Goal: Task Accomplishment & Management: Manage account settings

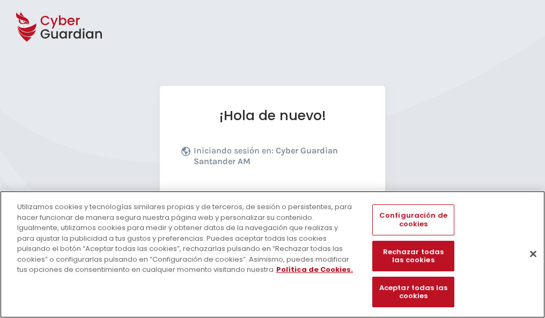
scroll to position [131, 0]
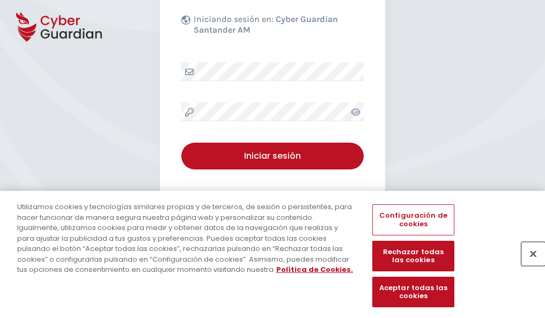
click at [528, 265] on button "Cerrar" at bounding box center [534, 254] width 24 height 24
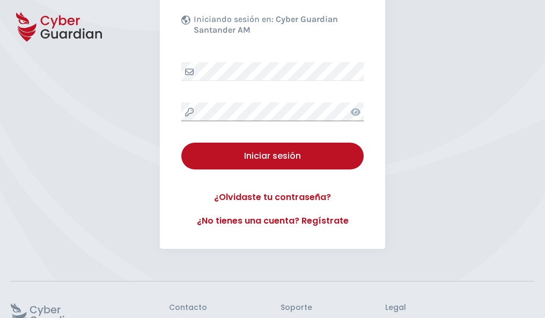
scroll to position [209, 0]
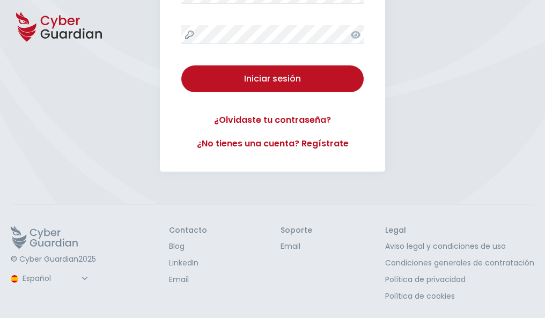
click at [181, 65] on button "Iniciar sesión" at bounding box center [272, 78] width 182 height 27
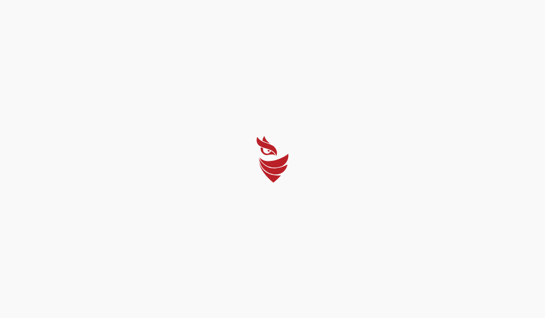
scroll to position [0, 0]
select select "Português (BR)"
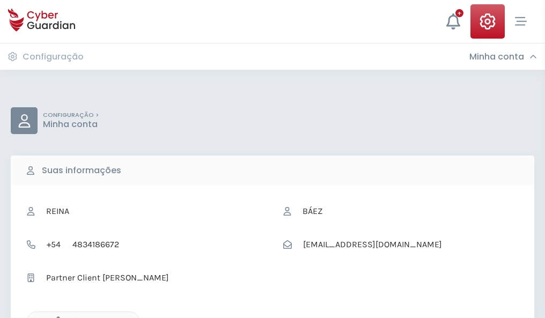
click at [55, 317] on icon "button" at bounding box center [55, 321] width 9 height 9
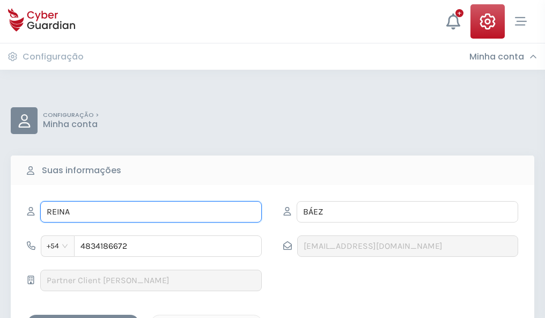
click at [151, 212] on input "REINA" at bounding box center [151, 211] width 222 height 21
type input "R"
type input "Espiridión"
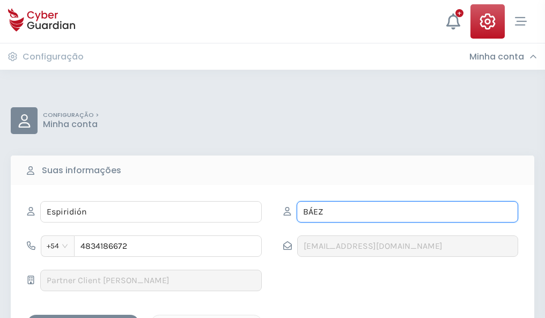
click at [407, 212] on input "BÁEZ" at bounding box center [408, 211] width 222 height 21
type input "B"
type input "Castellanos"
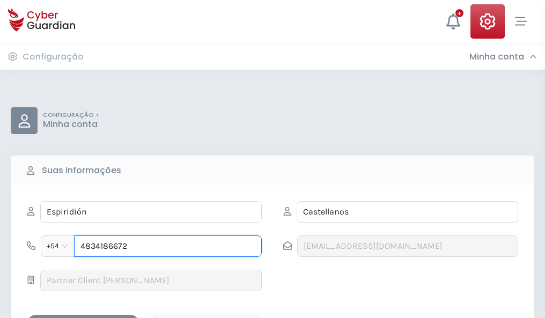
click at [168, 246] on input "4834186672" at bounding box center [168, 246] width 188 height 21
type input "4"
type input "4983118052"
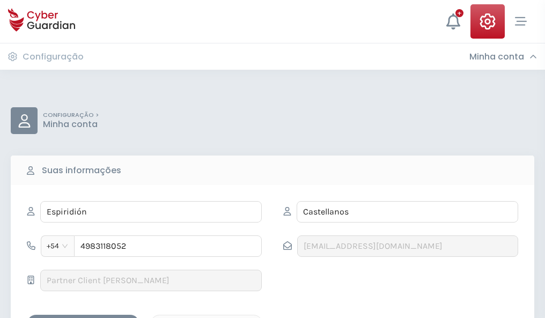
click at [83, 318] on div "Salvar alterações" at bounding box center [83, 324] width 97 height 13
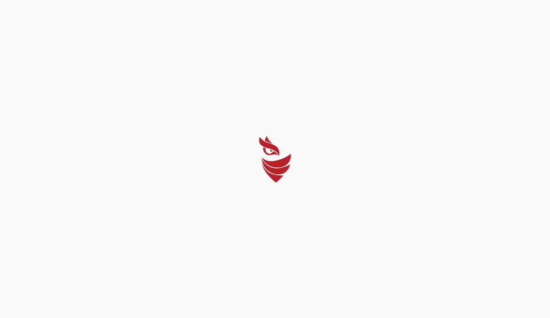
select select "Português (BR)"
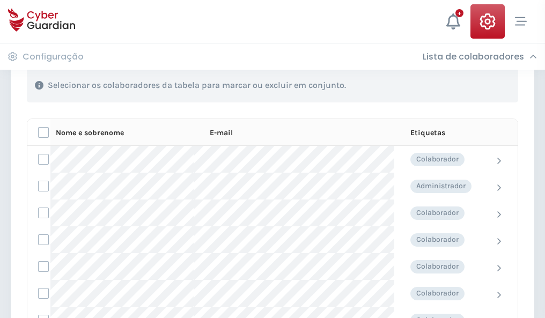
scroll to position [459, 0]
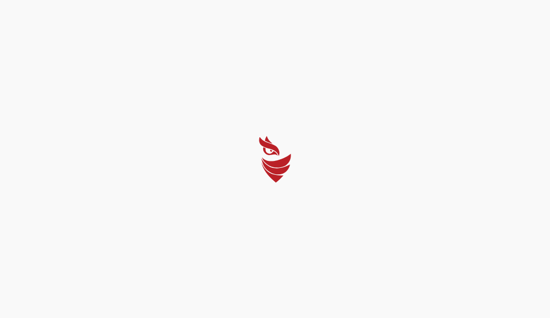
select select "Português (BR)"
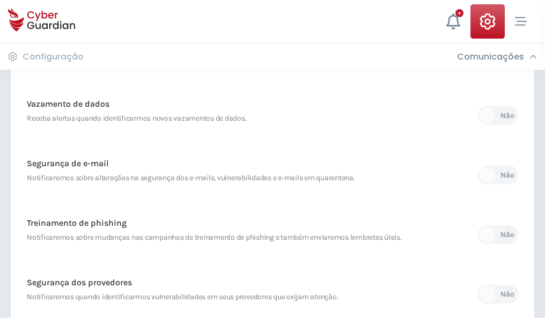
scroll to position [565, 0]
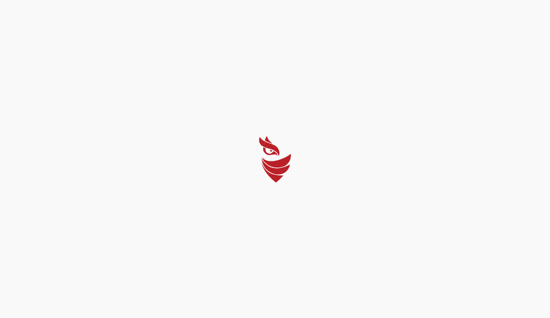
select select "Português (BR)"
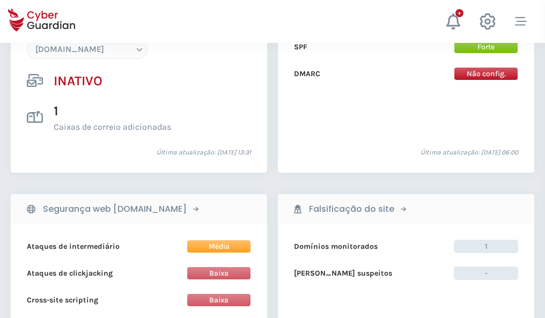
scroll to position [1010, 0]
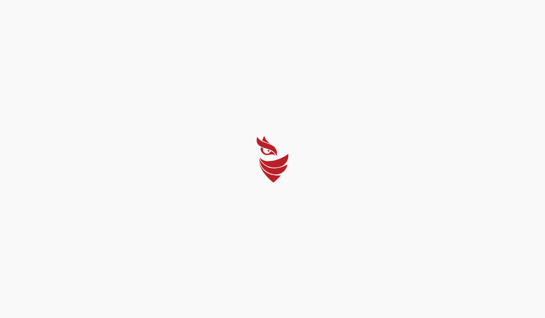
select select "Português (BR)"
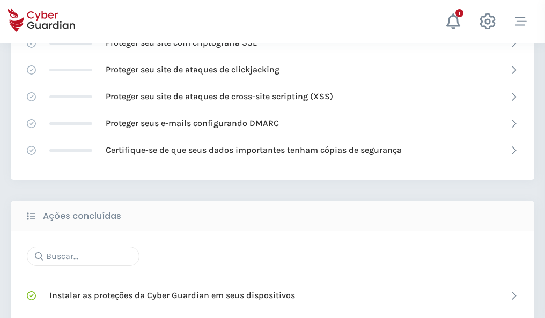
scroll to position [715, 0]
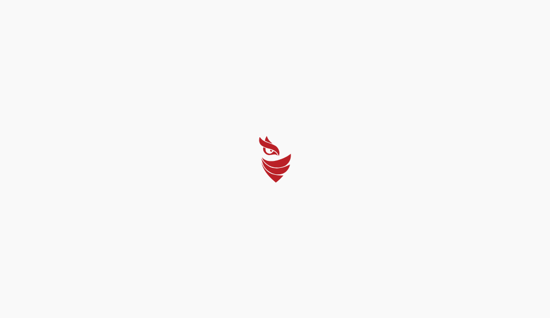
select select "Português (BR)"
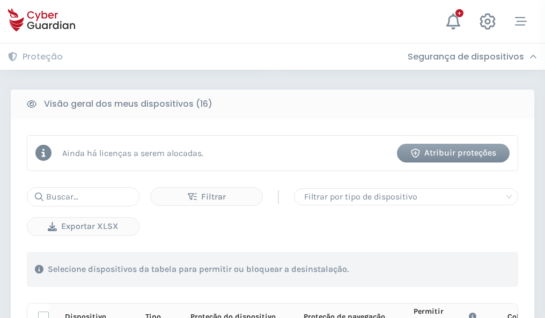
scroll to position [948, 0]
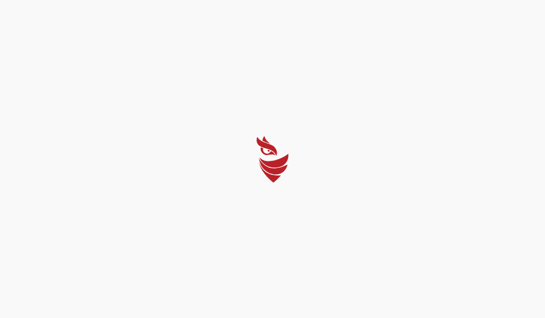
select select "Português (BR)"
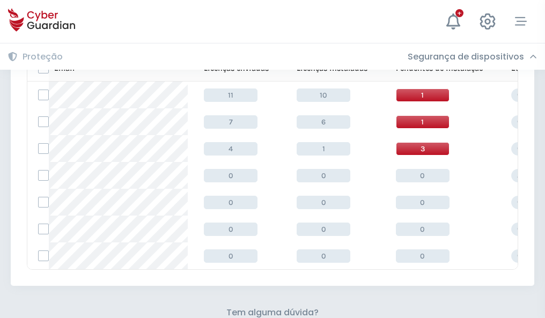
scroll to position [471, 0]
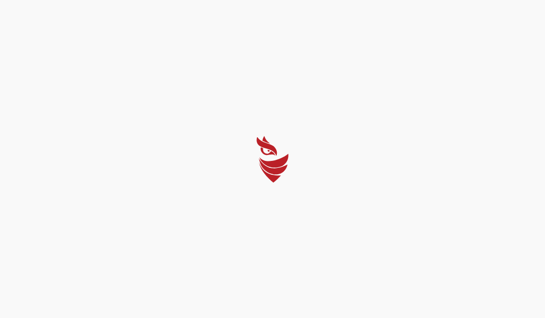
select select "Português (BR)"
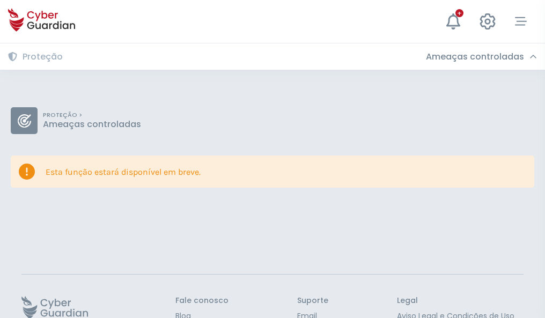
scroll to position [70, 0]
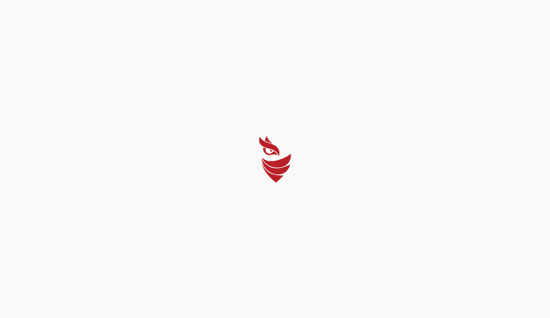
select select "Português (BR)"
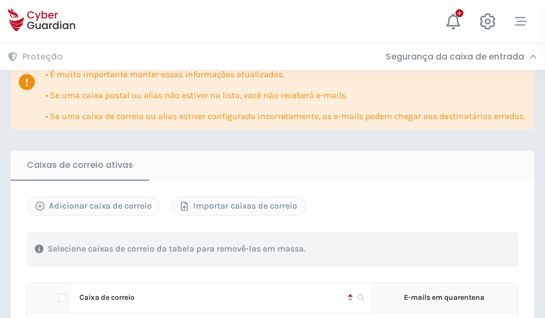
scroll to position [631, 0]
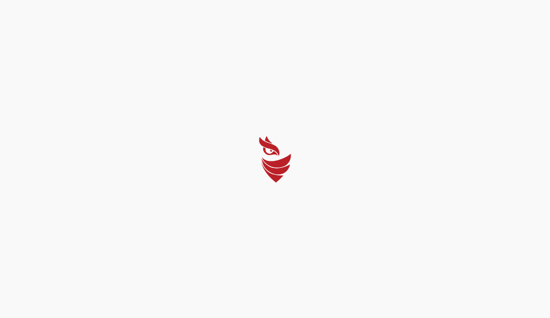
select select "Português (BR)"
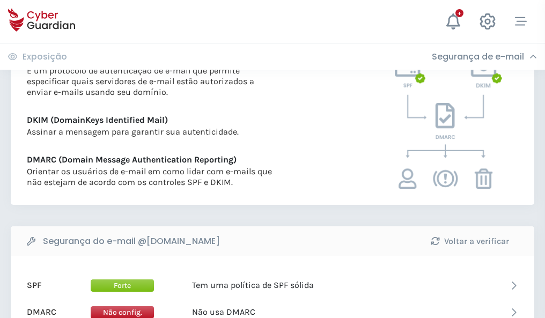
scroll to position [579, 0]
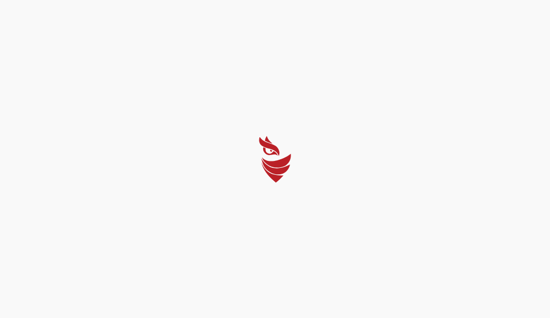
select select "Português (BR)"
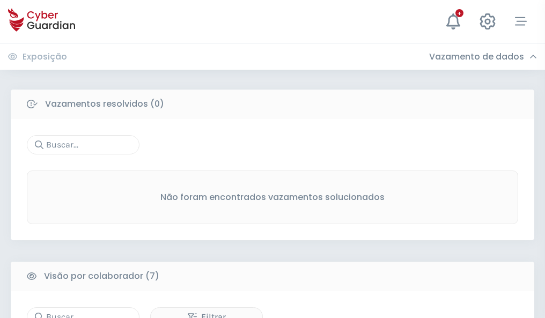
scroll to position [888, 0]
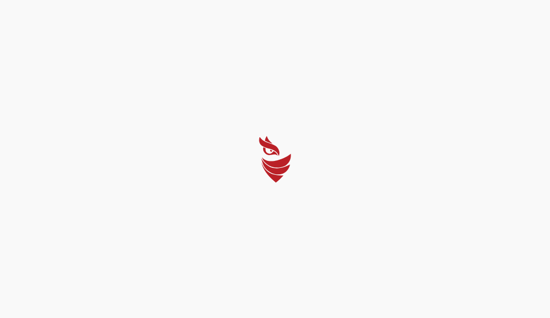
select select "Português (BR)"
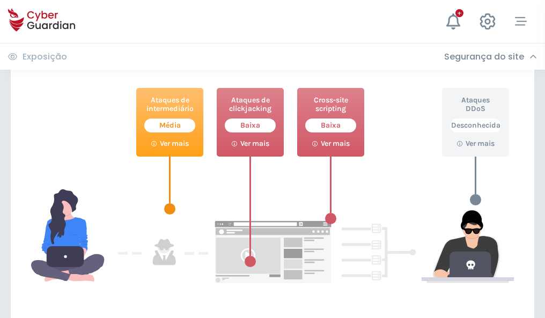
scroll to position [584, 0]
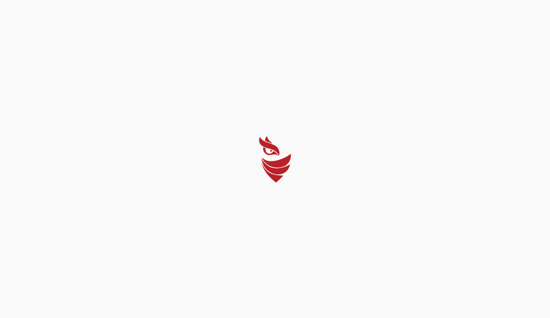
select select "Português (BR)"
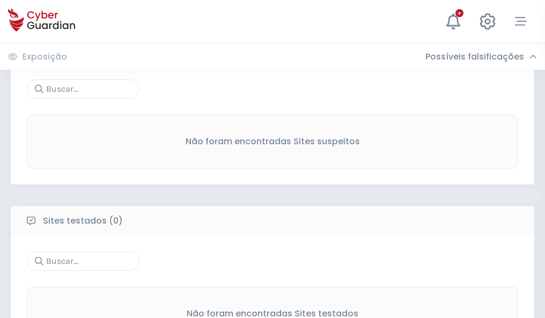
scroll to position [561, 0]
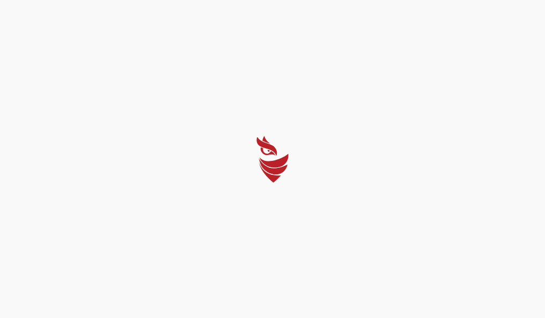
select select "Português (BR)"
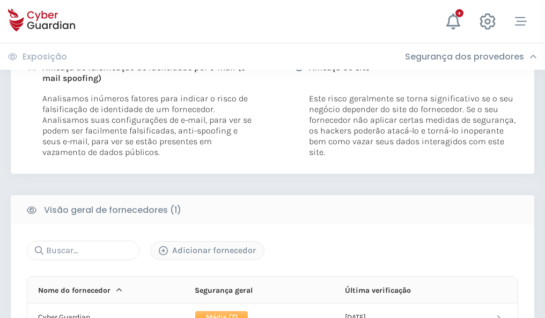
scroll to position [547, 0]
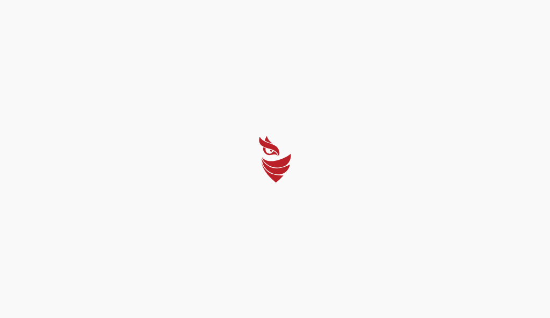
select select "Português (BR)"
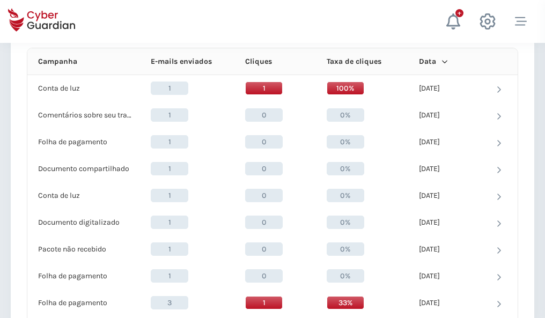
scroll to position [962, 0]
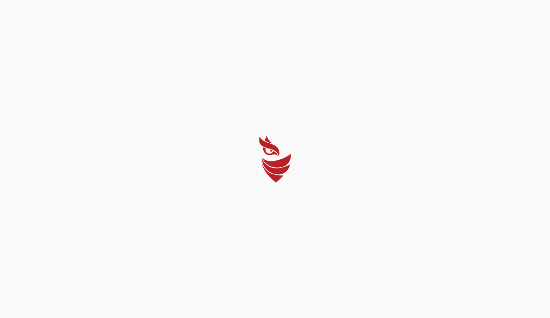
select select "Português (BR)"
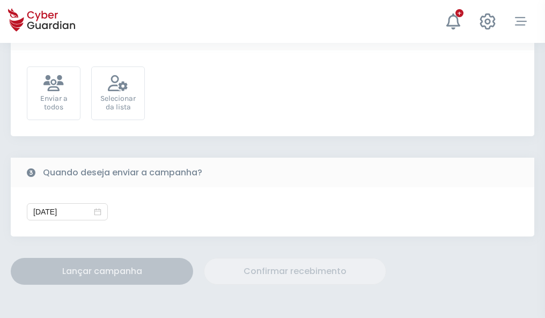
scroll to position [393, 0]
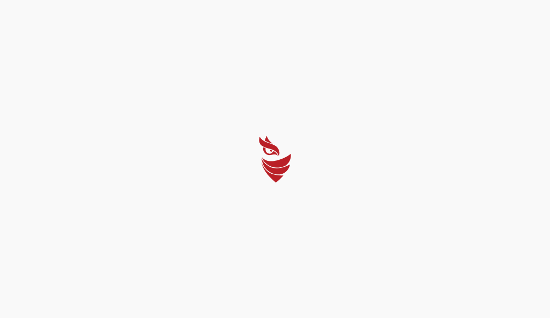
select select "Português (BR)"
